Goal: Information Seeking & Learning: Learn about a topic

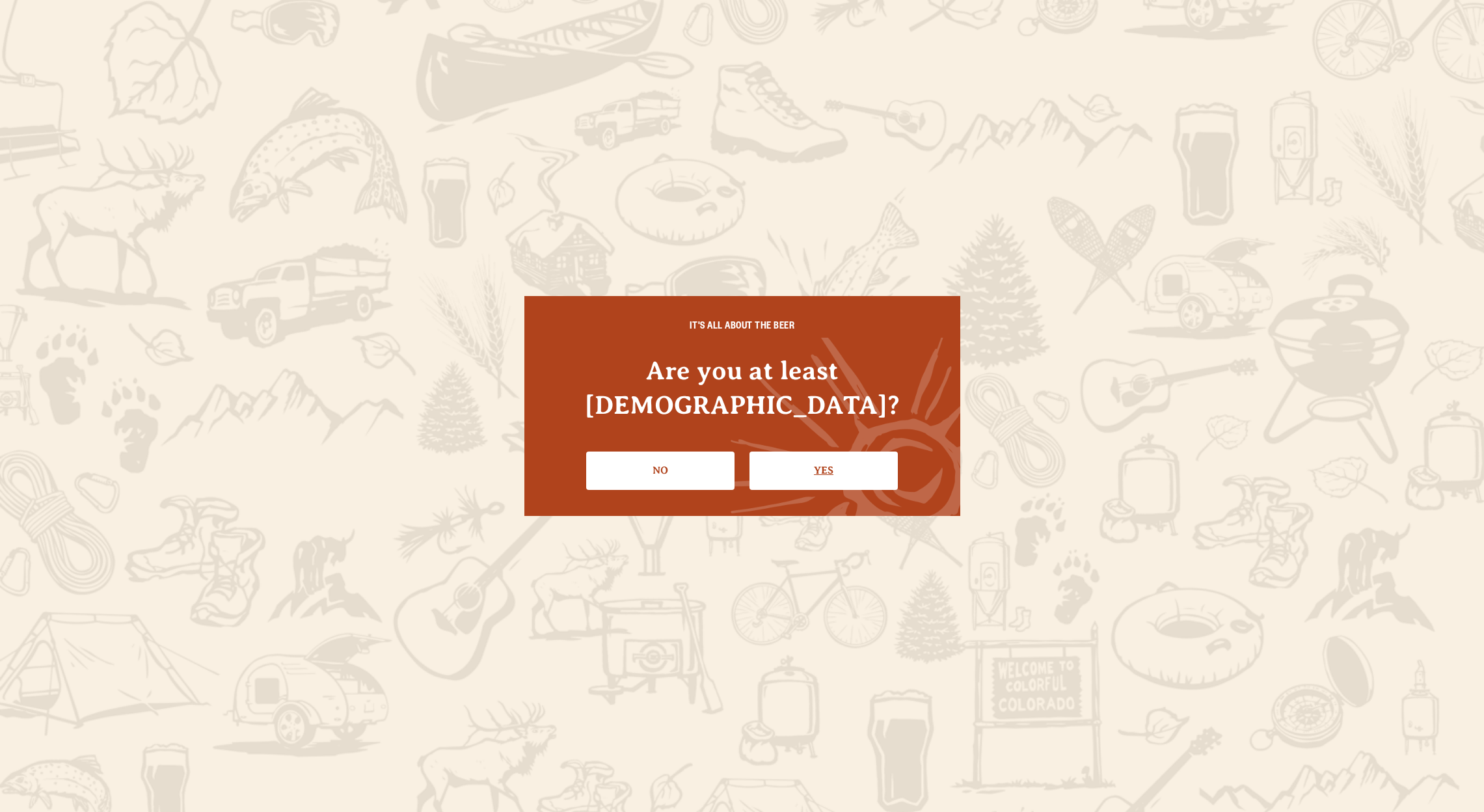
click at [804, 452] on link "Yes" at bounding box center [823, 471] width 148 height 38
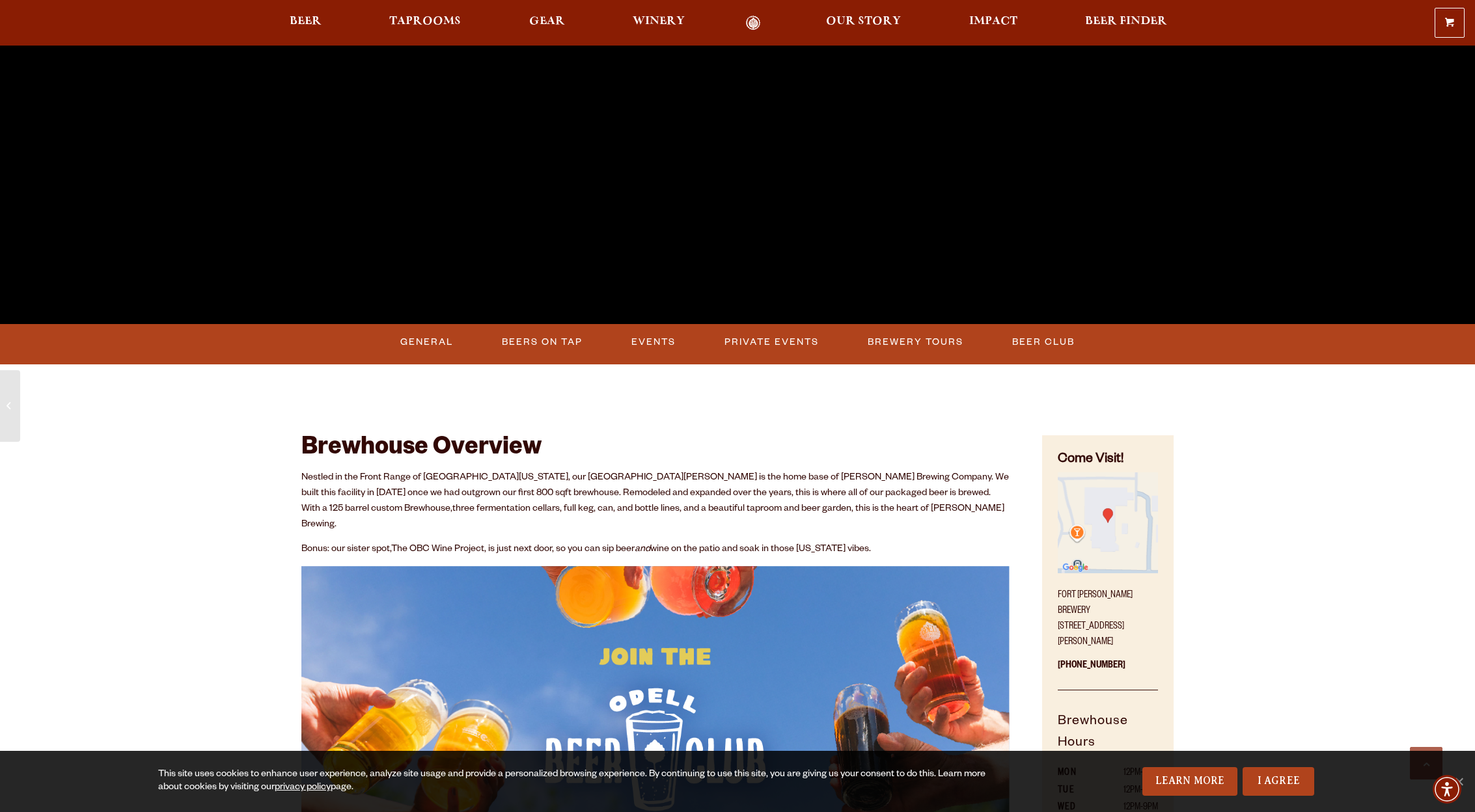
scroll to position [407, 0]
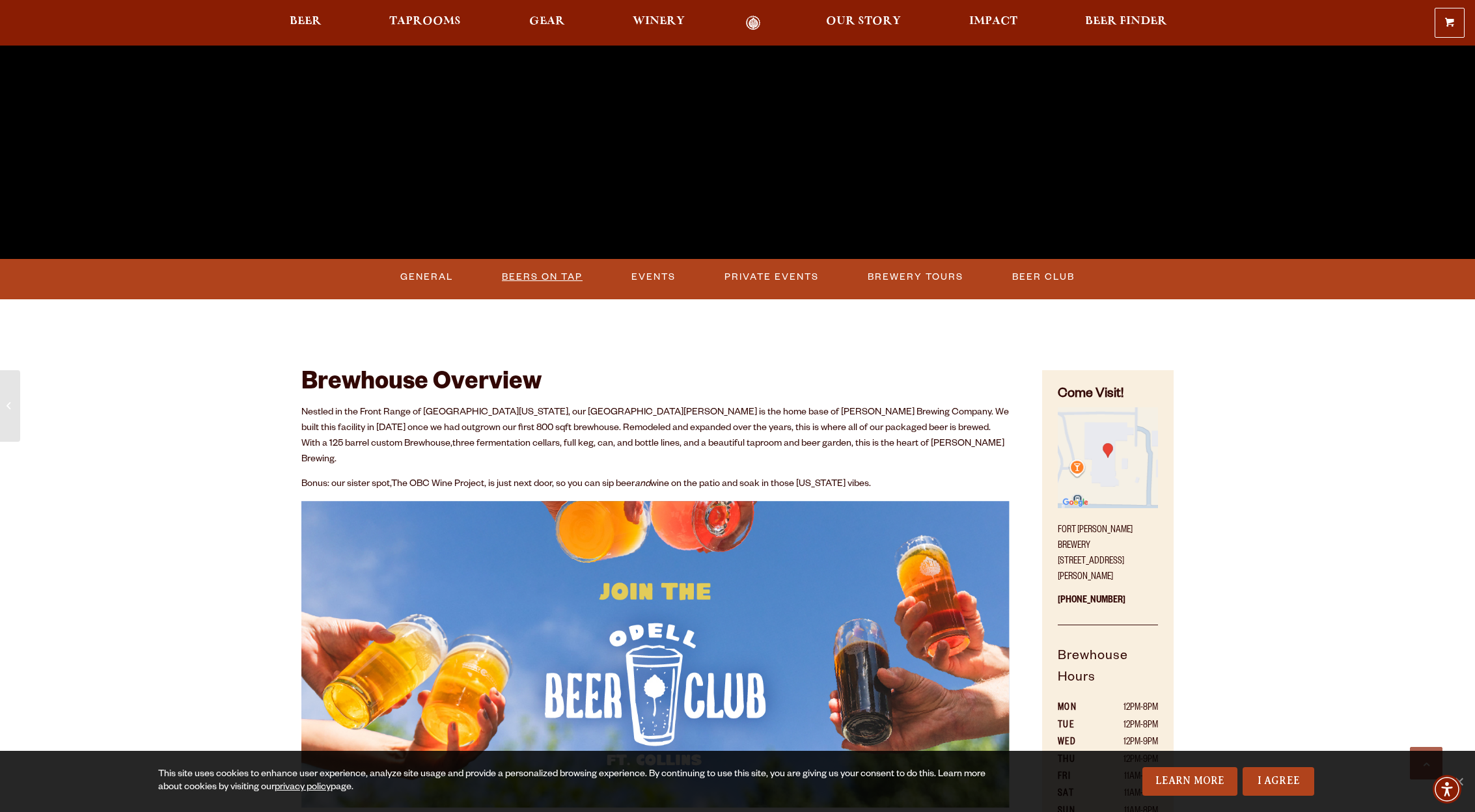
click at [533, 280] on link "Beers on Tap" at bounding box center [542, 277] width 91 height 30
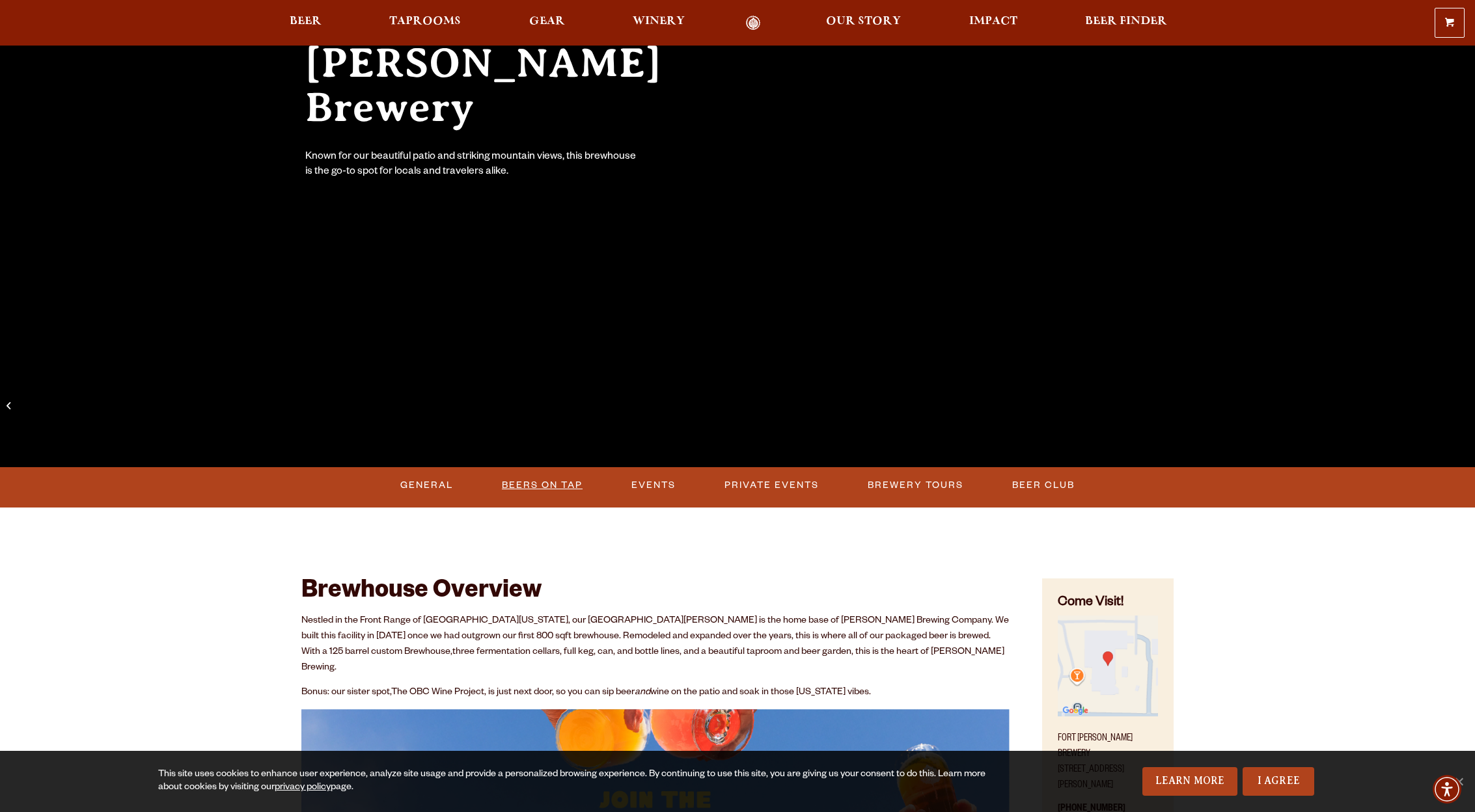
scroll to position [288, 0]
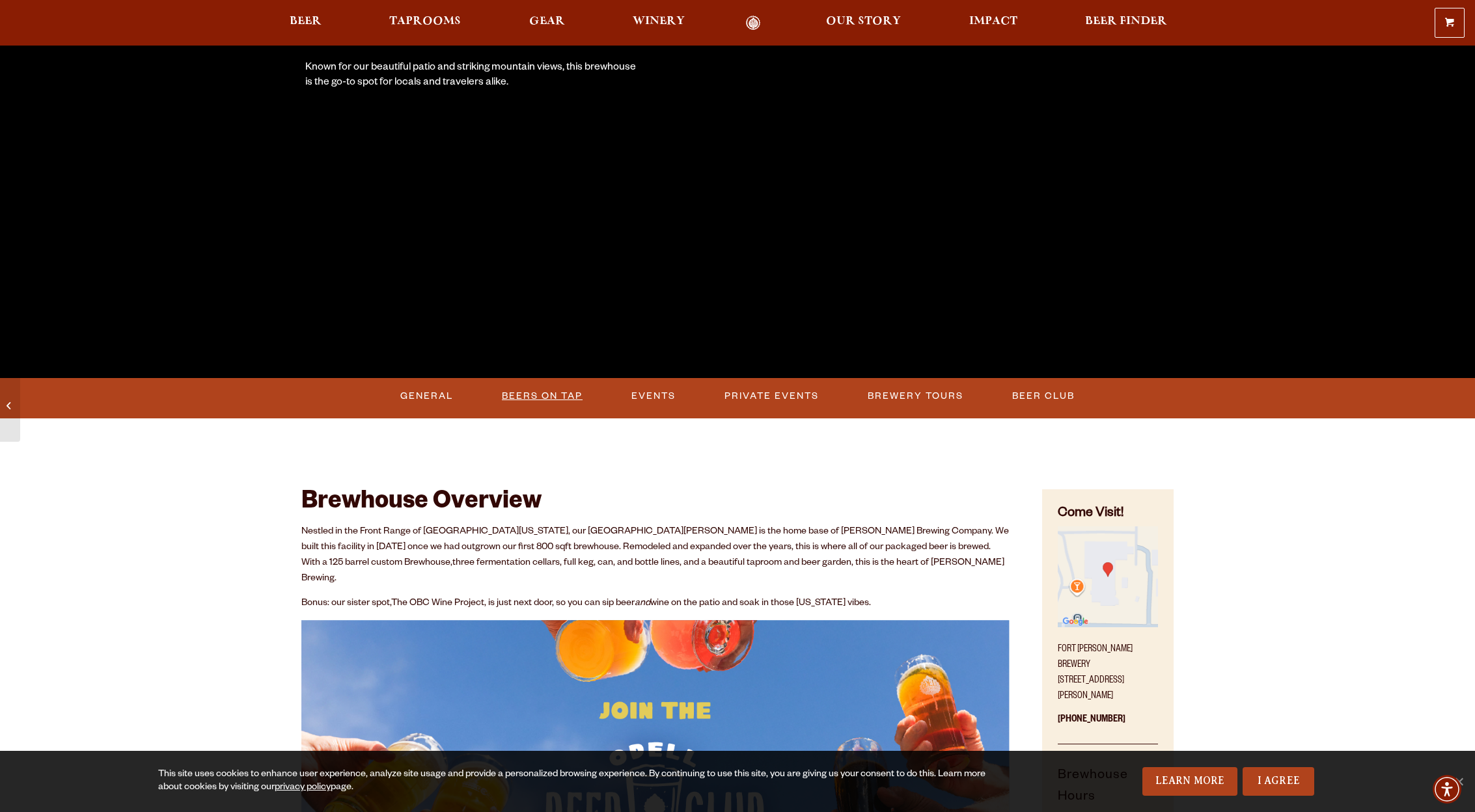
click at [539, 397] on link "Beers on Tap" at bounding box center [542, 396] width 91 height 30
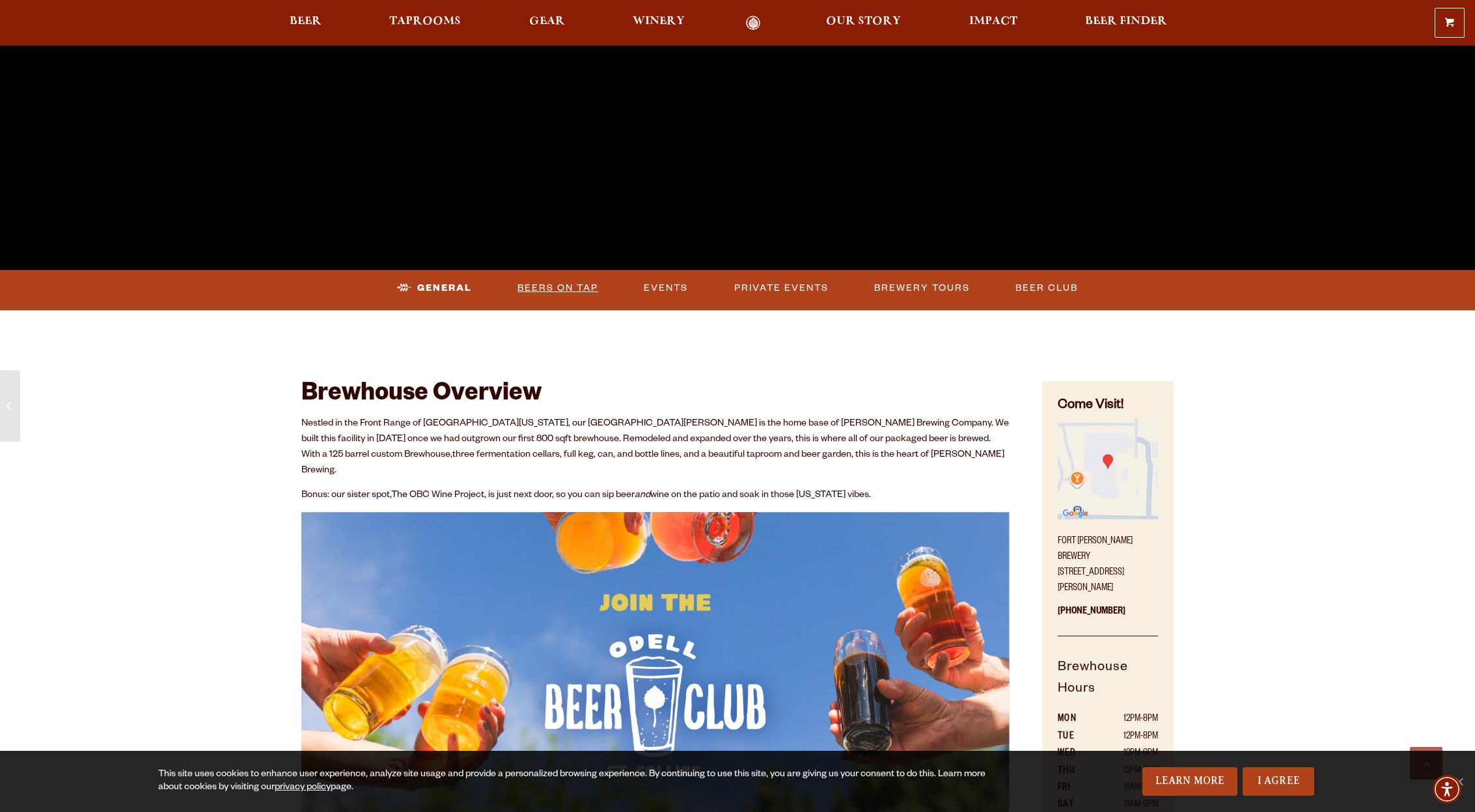
scroll to position [391, 0]
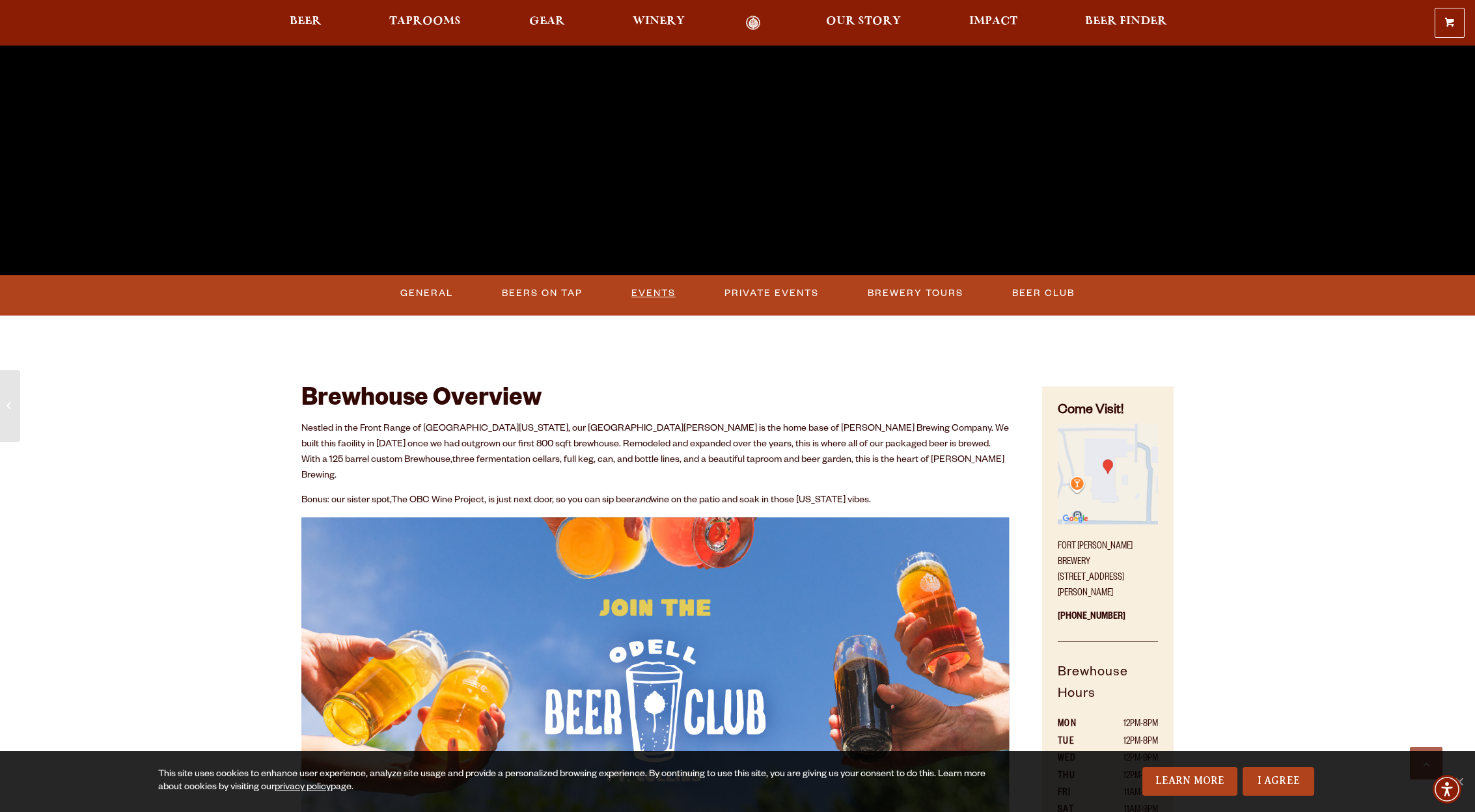
click at [638, 292] on link "Events" at bounding box center [654, 293] width 55 height 30
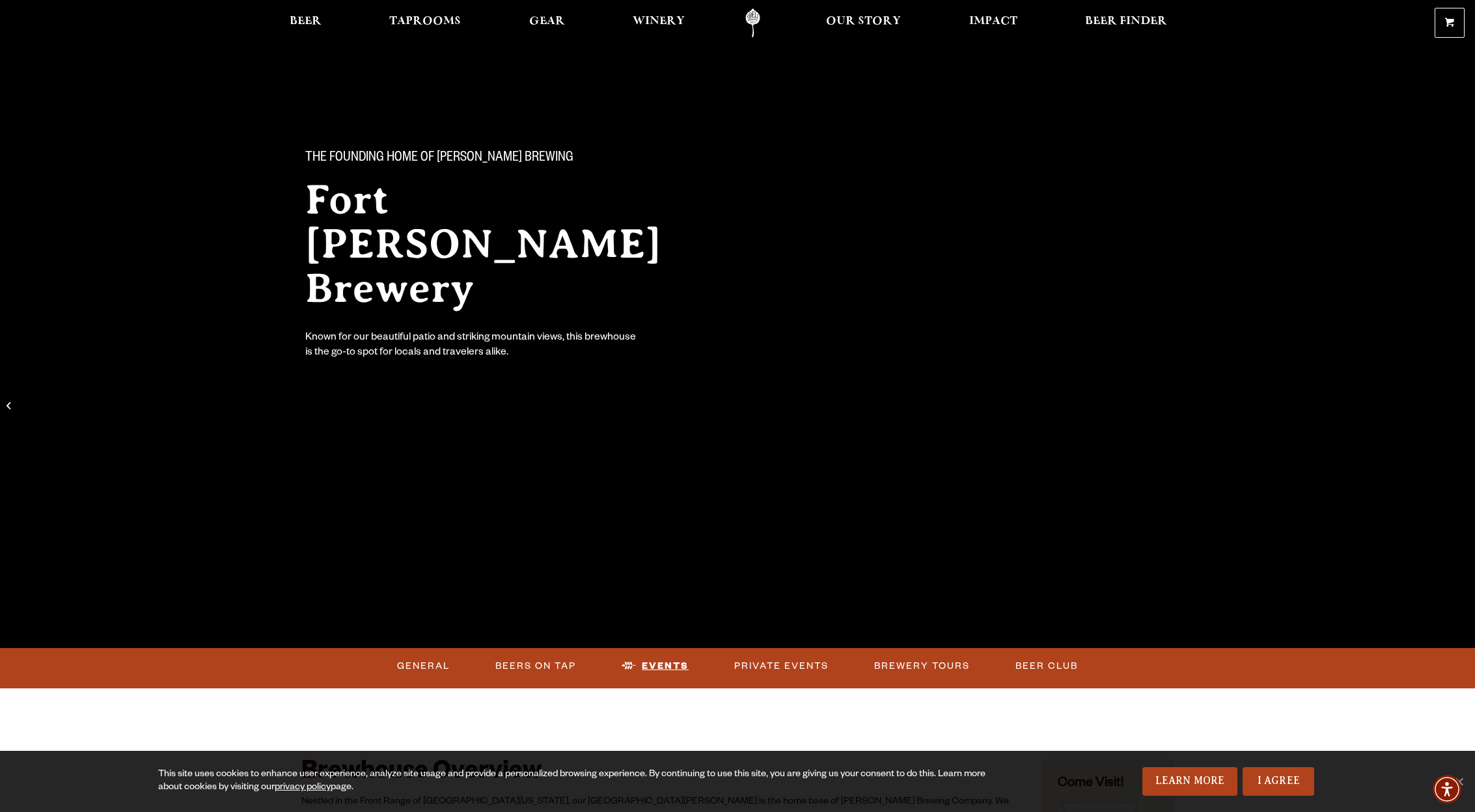
scroll to position [0, 0]
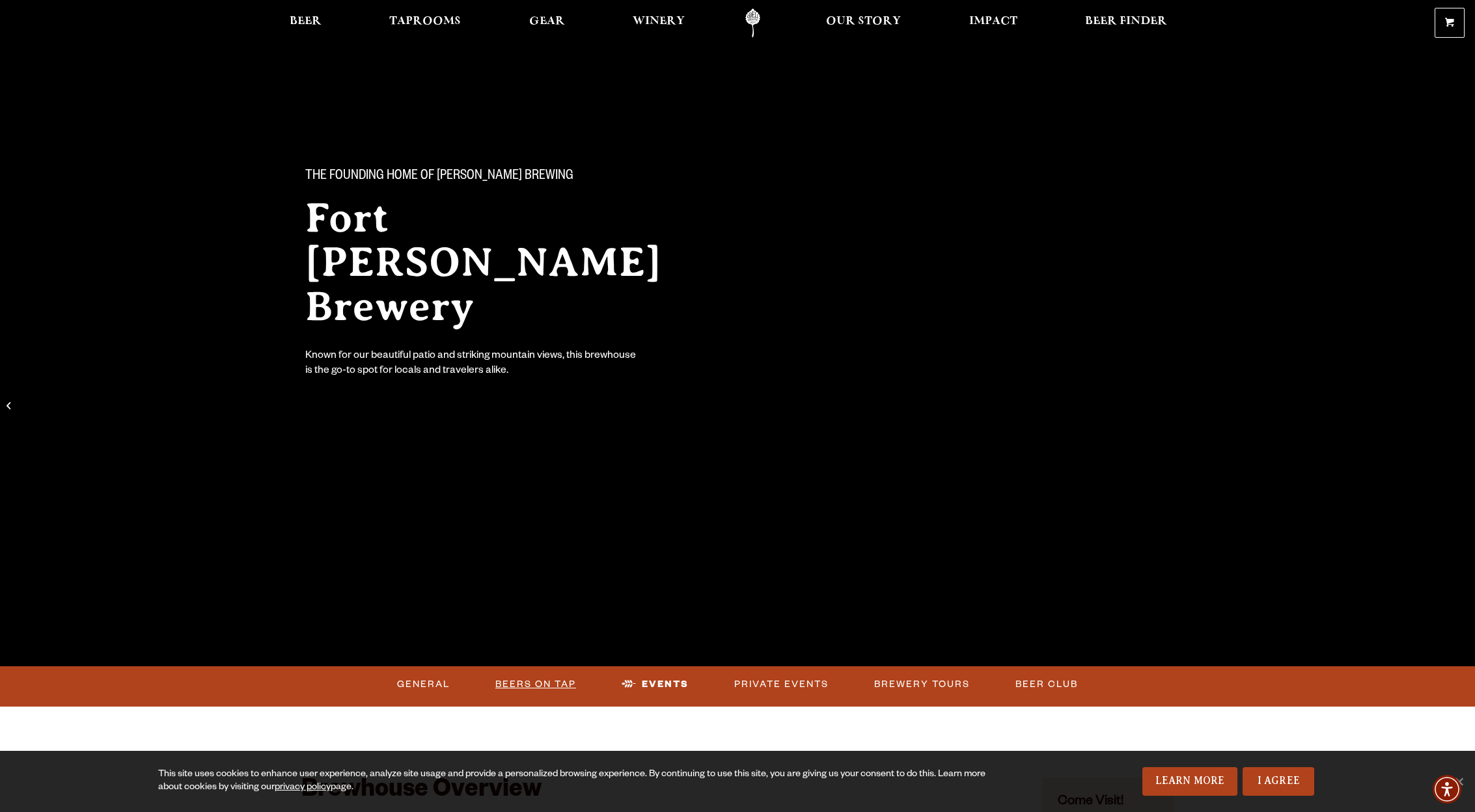
click at [557, 674] on link "Beers on Tap" at bounding box center [535, 684] width 91 height 30
click at [556, 682] on link "Beers on Tap" at bounding box center [546, 684] width 114 height 30
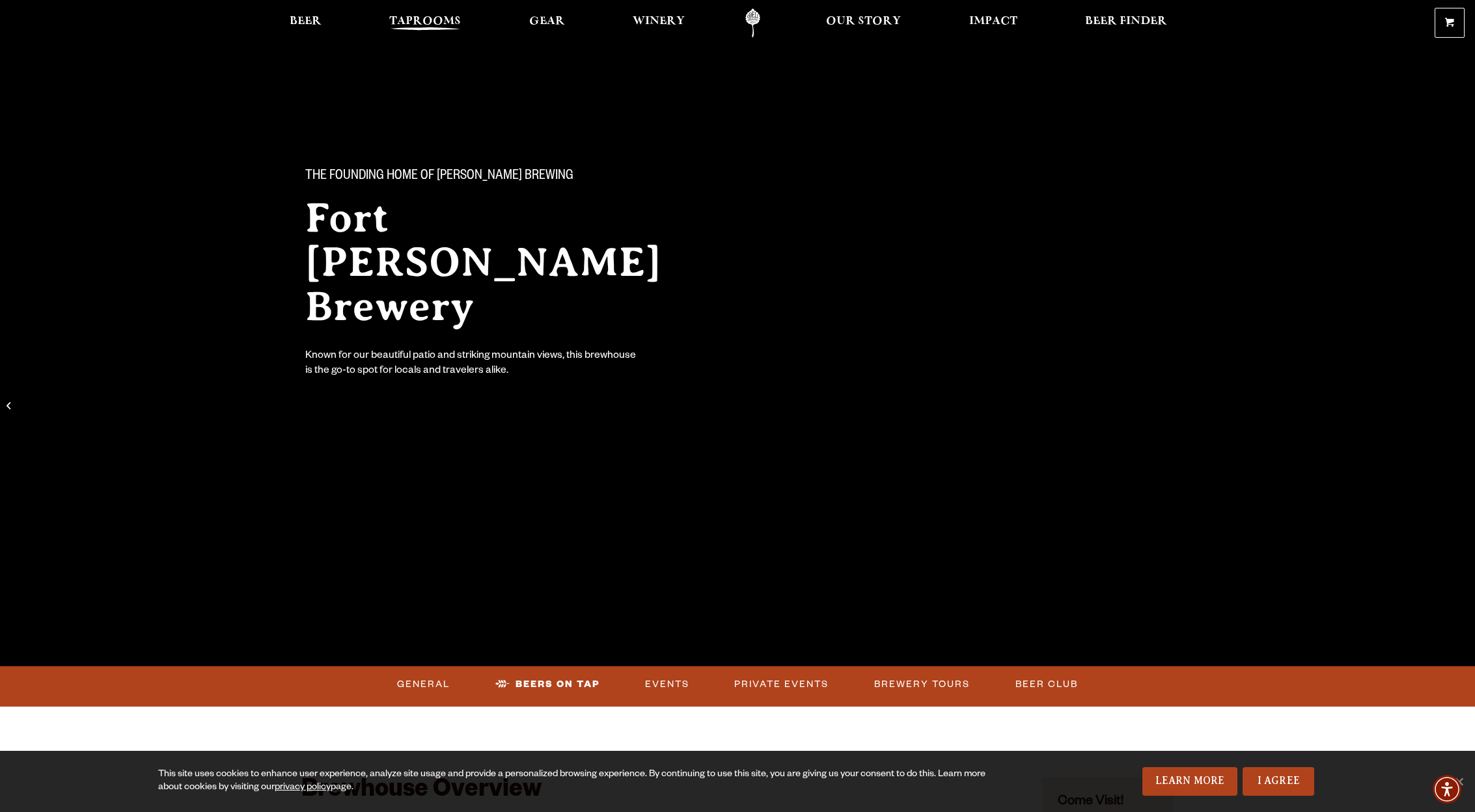
click at [437, 25] on span "Taprooms" at bounding box center [424, 22] width 71 height 10
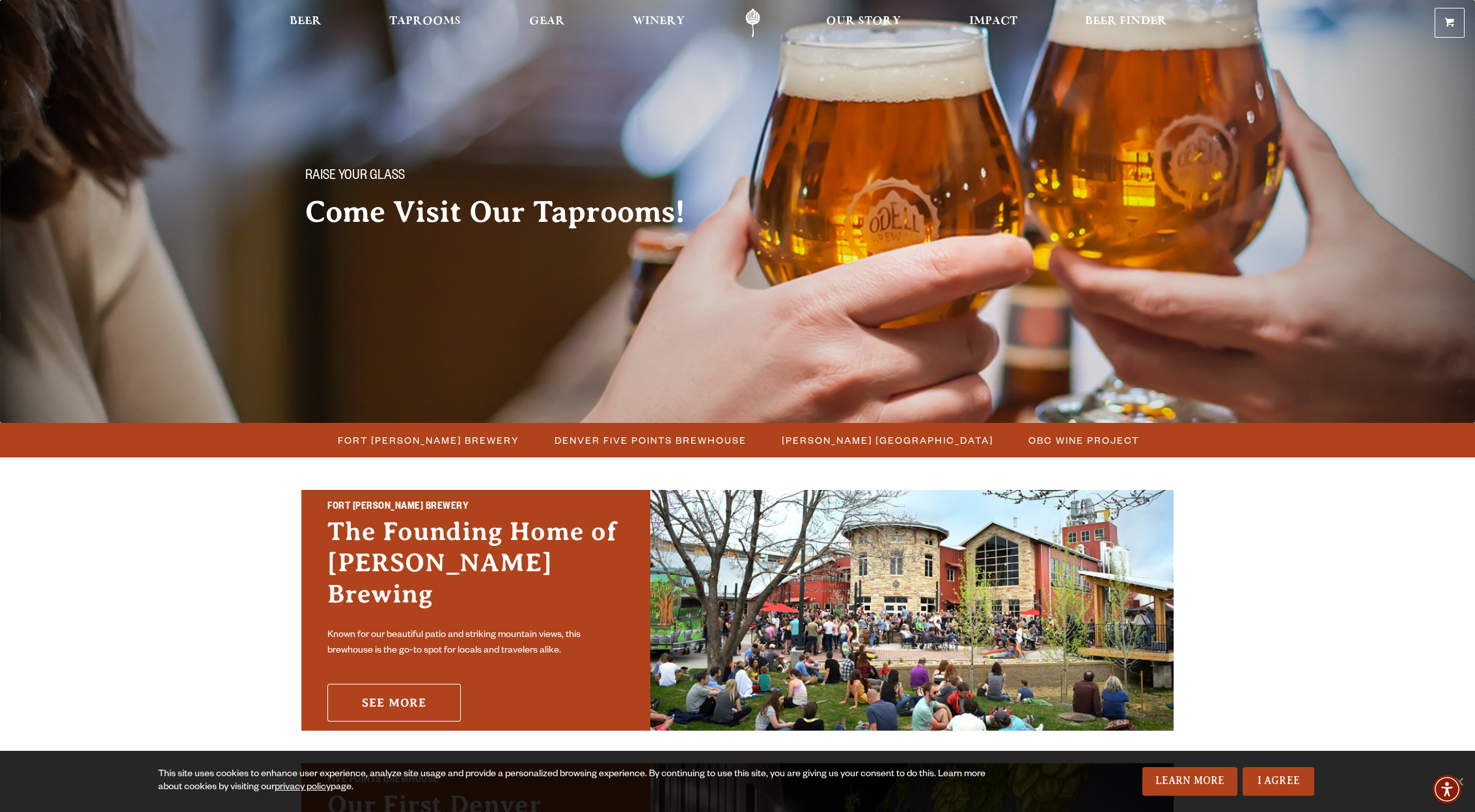
click at [428, 684] on link "See More" at bounding box center [393, 703] width 133 height 38
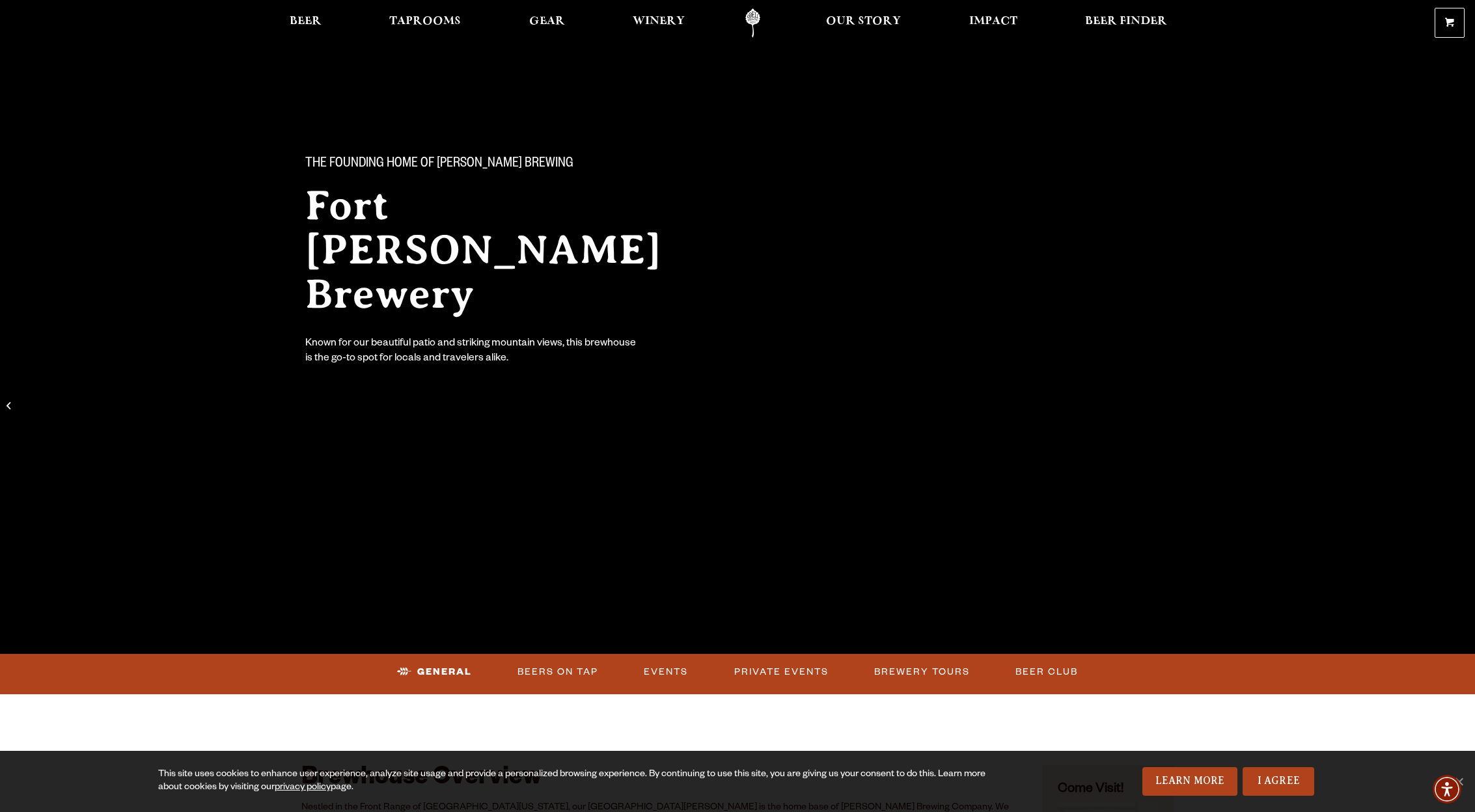
scroll to position [34, 0]
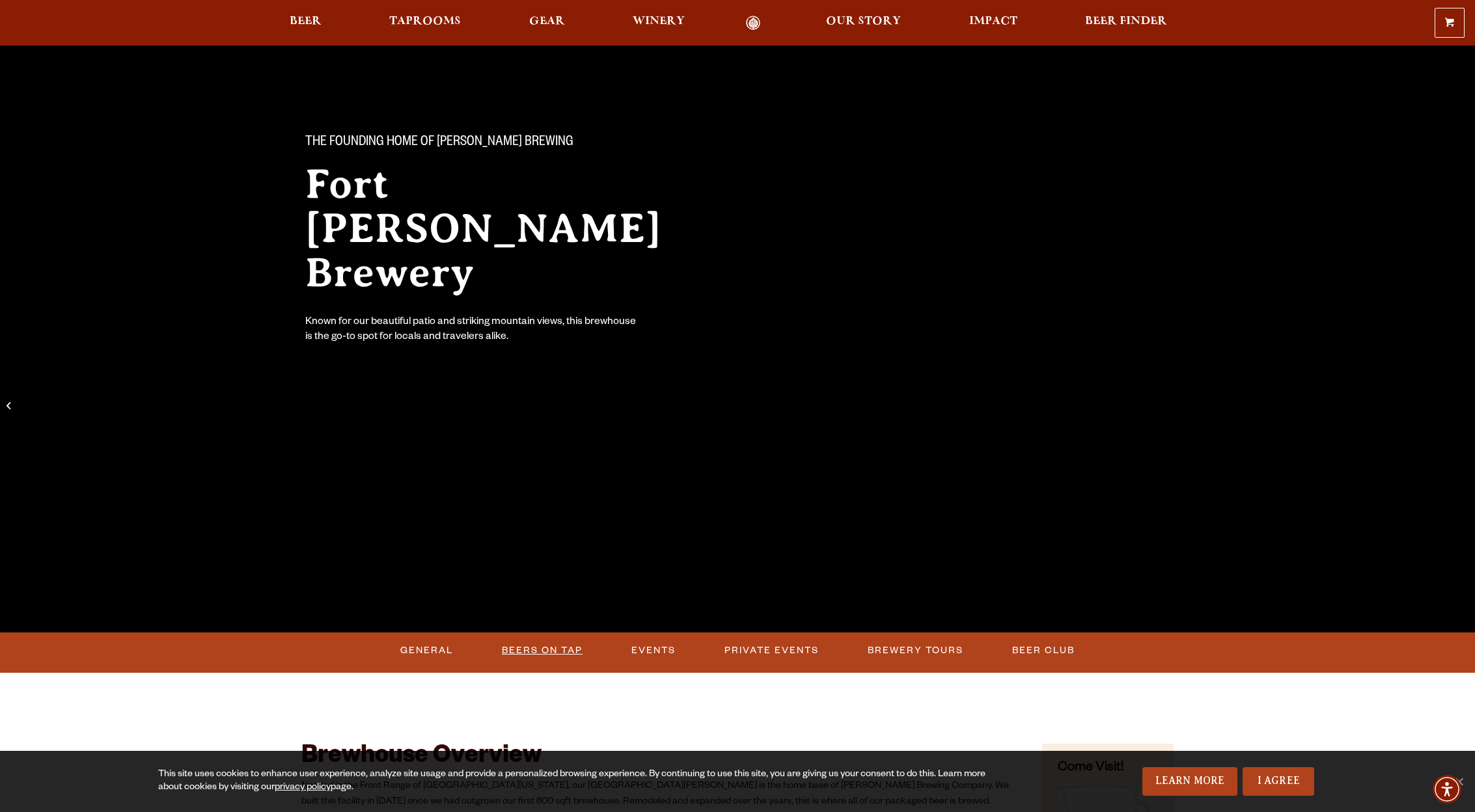
click at [551, 643] on link "Beers on Tap" at bounding box center [542, 650] width 91 height 30
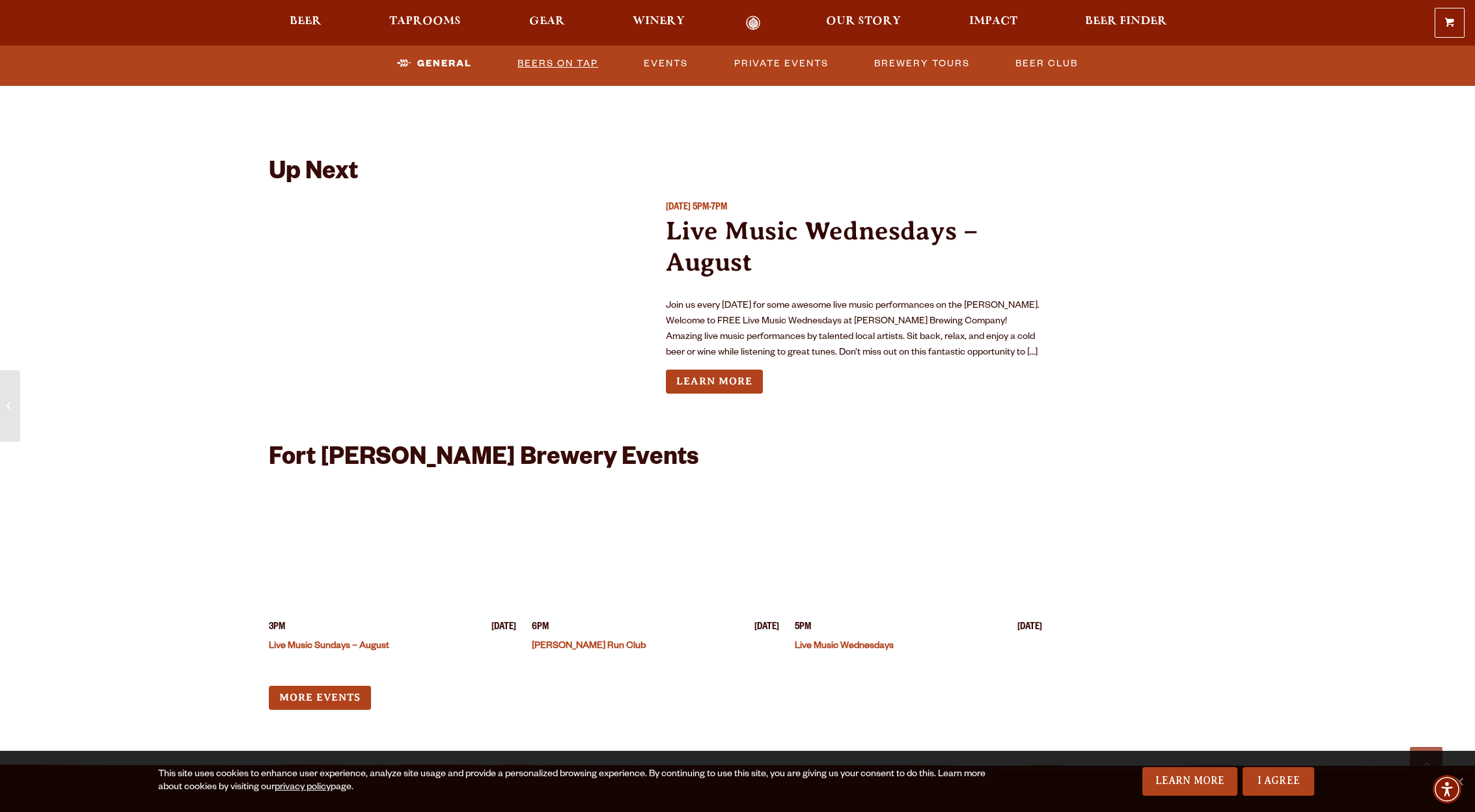
scroll to position [2964, 0]
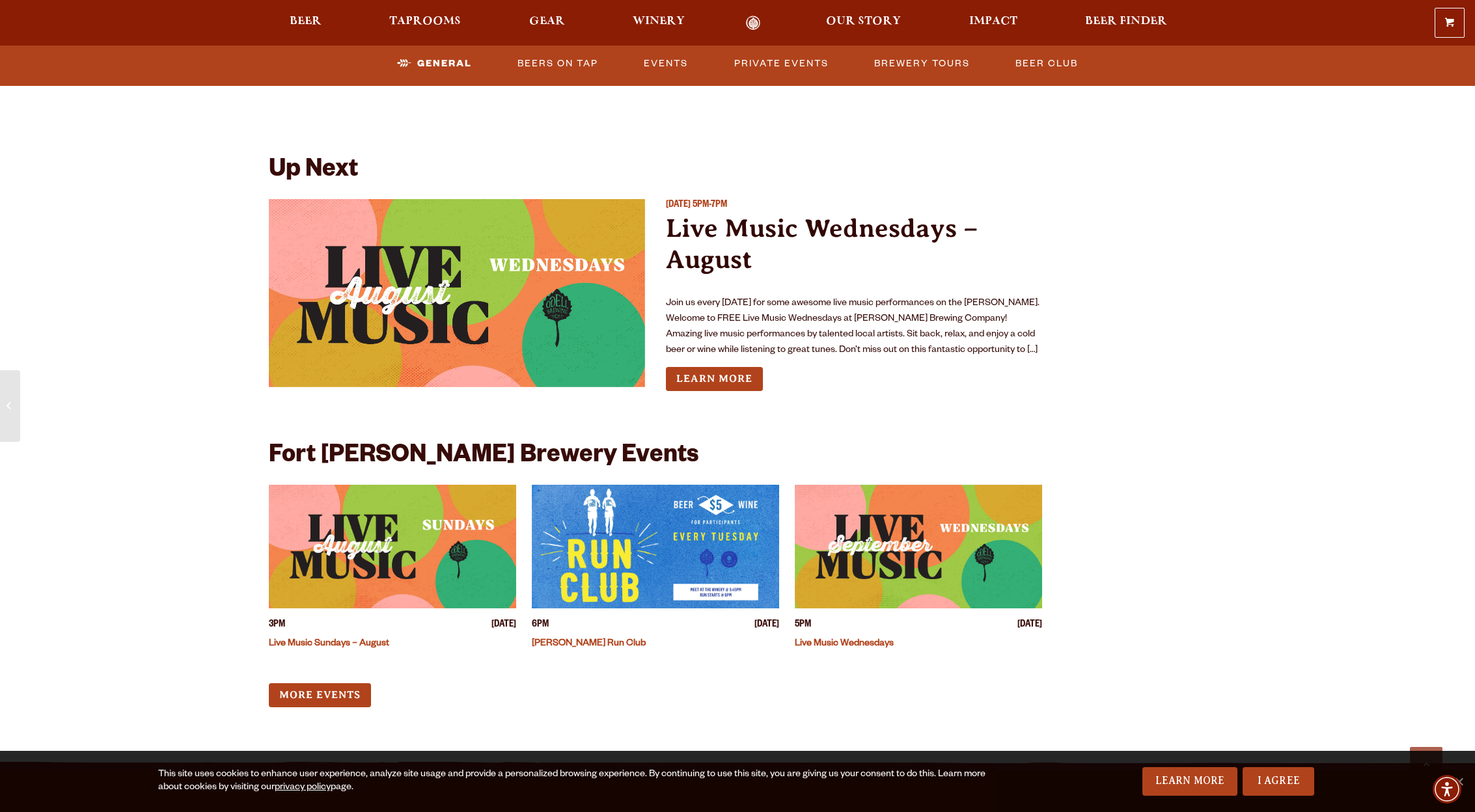
click at [587, 557] on img "View event details" at bounding box center [655, 546] width 247 height 124
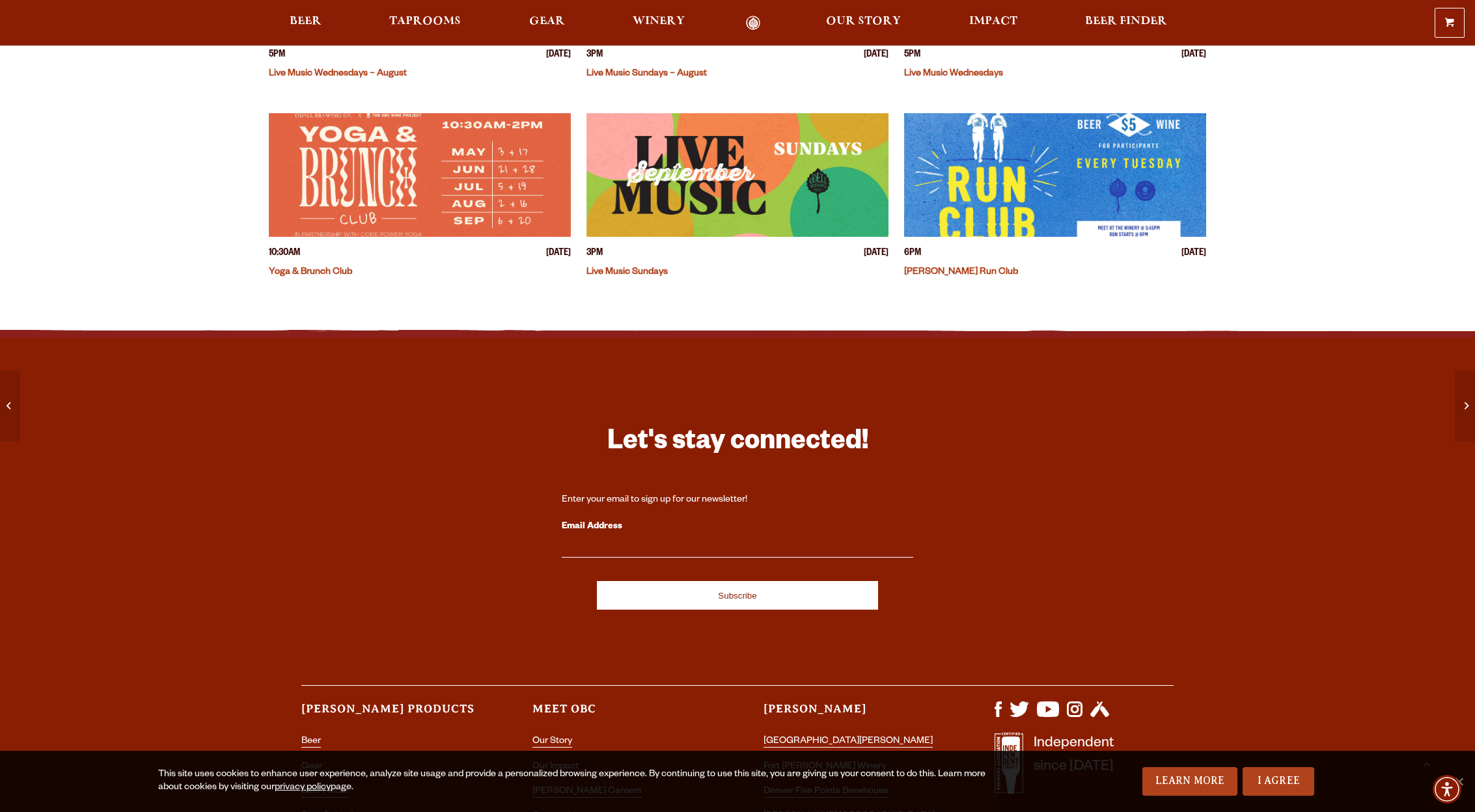
scroll to position [692, 0]
